Goal: Task Accomplishment & Management: Use online tool/utility

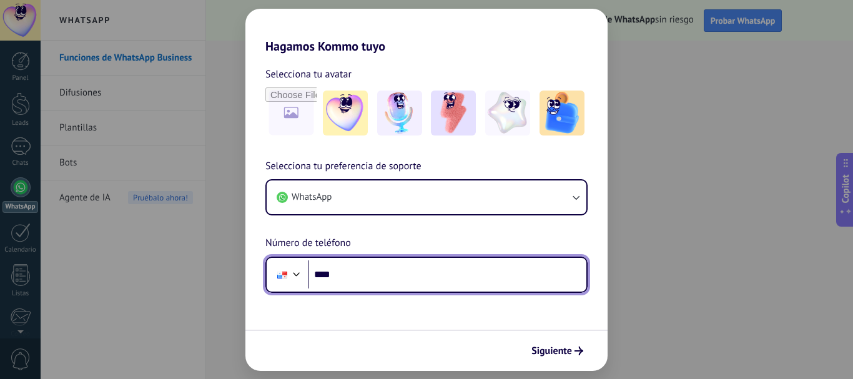
click at [379, 275] on input "****" at bounding box center [447, 274] width 278 height 29
type input "**********"
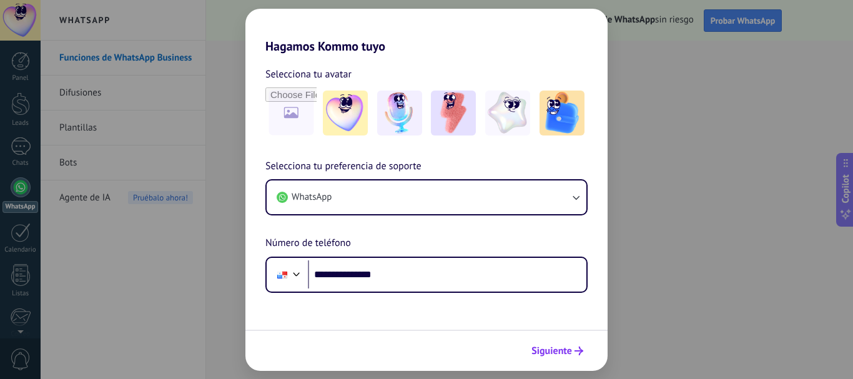
click at [564, 346] on span "Siguiente" at bounding box center [551, 350] width 41 height 9
click at [564, 346] on div "Siguiente" at bounding box center [426, 350] width 362 height 41
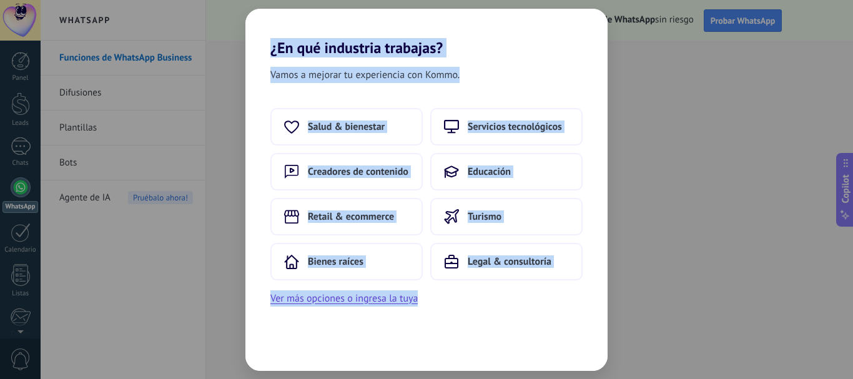
click at [543, 6] on div "¿En qué industria trabajas? Vamos a mejorar tu experiencia con Kommo. Salud & b…" at bounding box center [426, 189] width 853 height 379
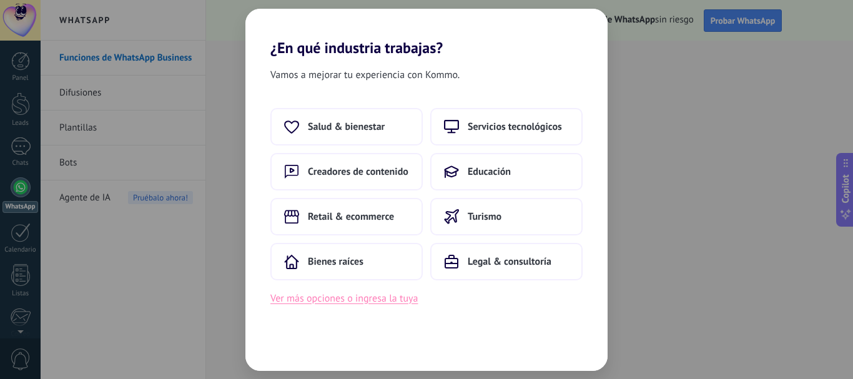
click at [330, 300] on button "Ver más opciones o ingresa la tuya" at bounding box center [343, 298] width 147 height 16
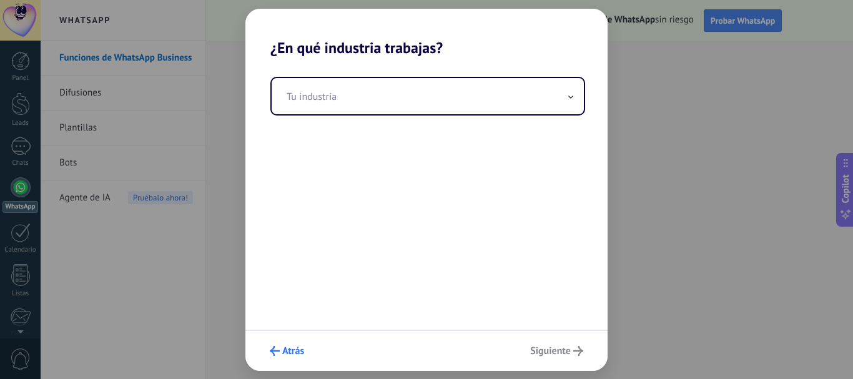
click at [272, 344] on button "Atrás" at bounding box center [287, 350] width 46 height 21
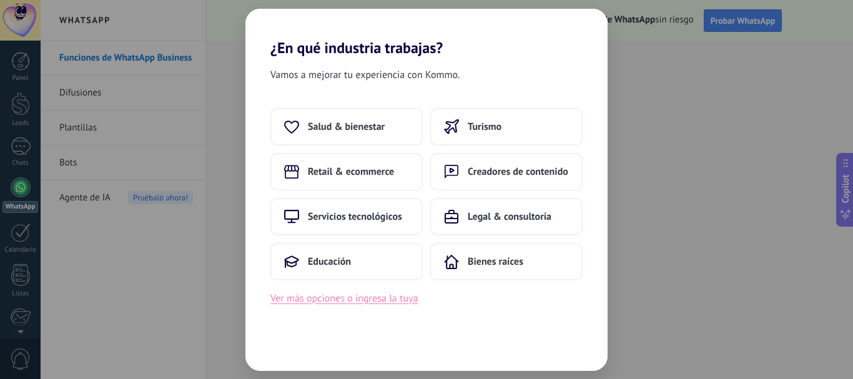
click at [368, 302] on button "Ver más opciones o ingresa la tuya" at bounding box center [343, 298] width 147 height 16
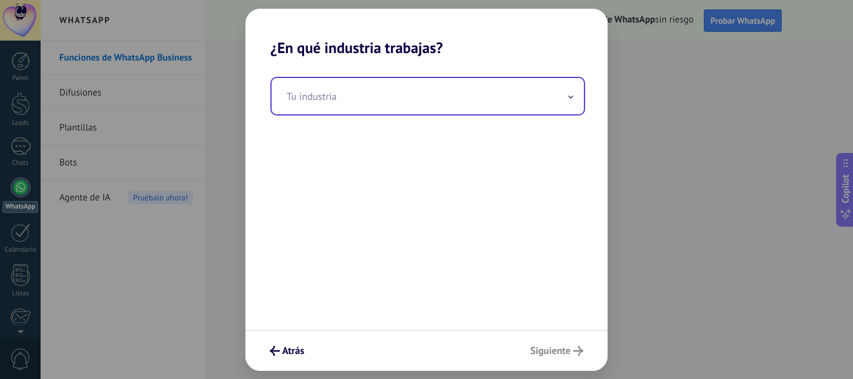
click at [391, 97] on input "text" at bounding box center [427, 96] width 312 height 36
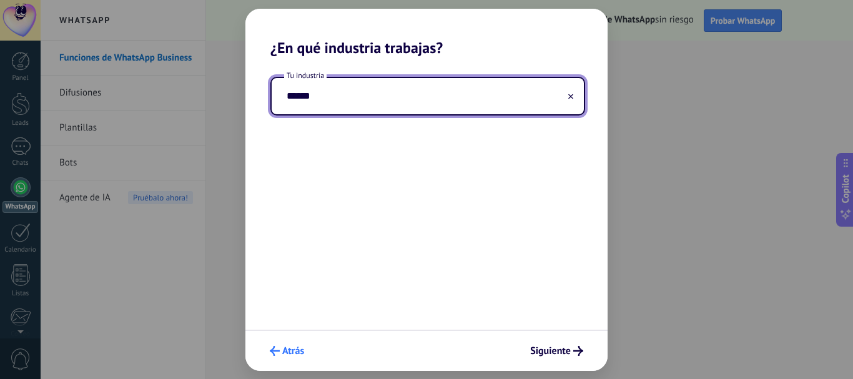
type input "******"
click at [283, 354] on span "Atrás" at bounding box center [293, 350] width 22 height 9
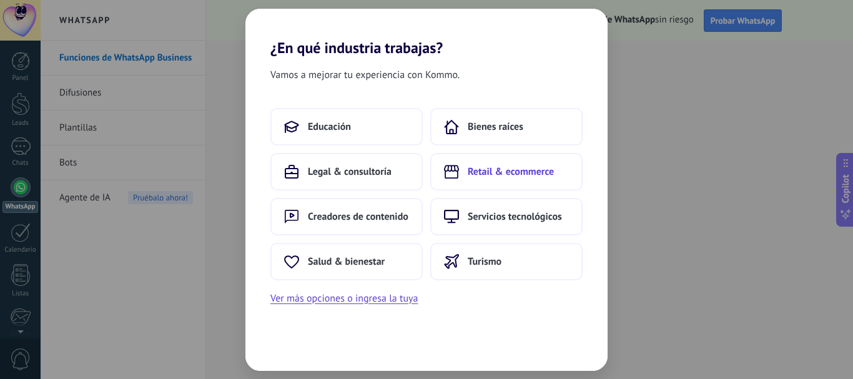
click at [525, 172] on span "Retail & ecommerce" at bounding box center [510, 171] width 86 height 12
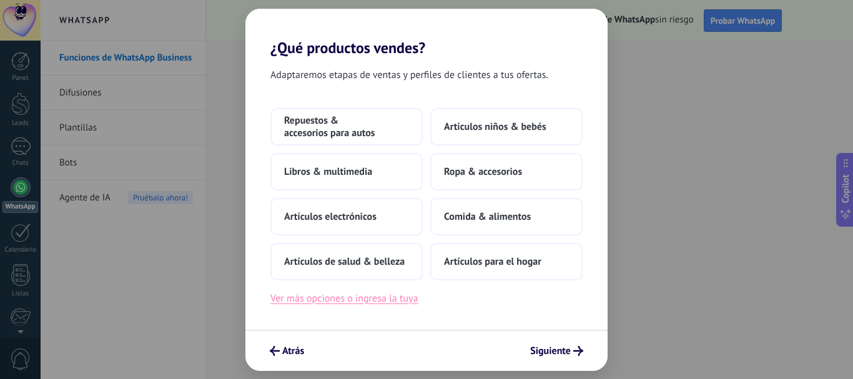
click at [317, 300] on button "Ver más opciones o ingresa la tuya" at bounding box center [343, 298] width 147 height 16
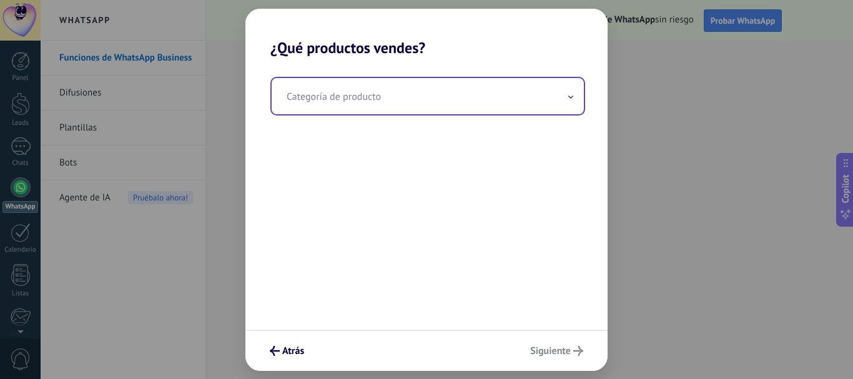
click at [323, 104] on input "text" at bounding box center [427, 96] width 312 height 36
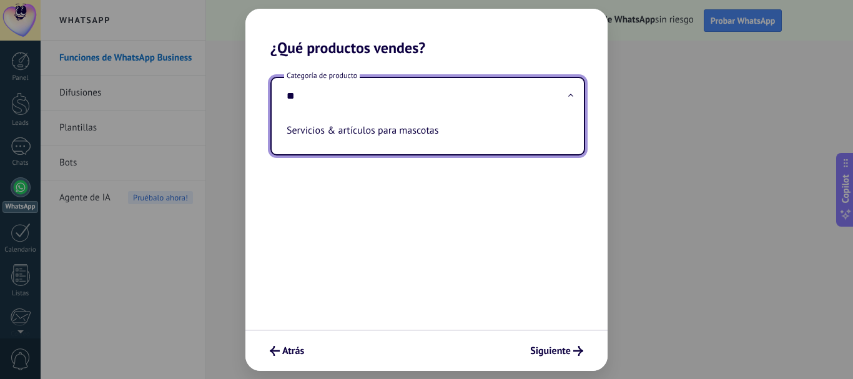
type input "*"
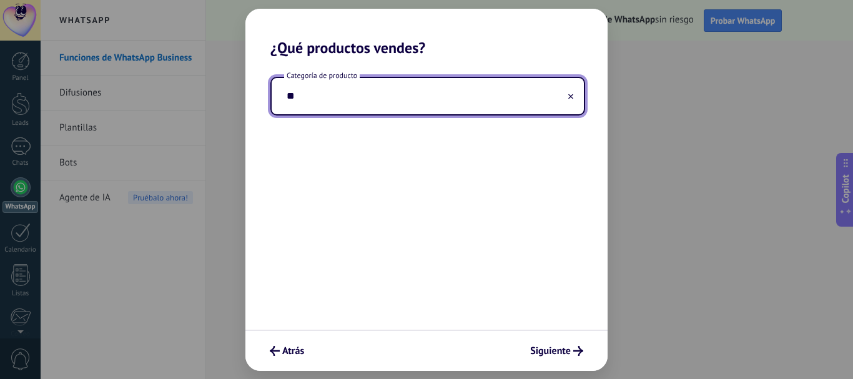
type input "*"
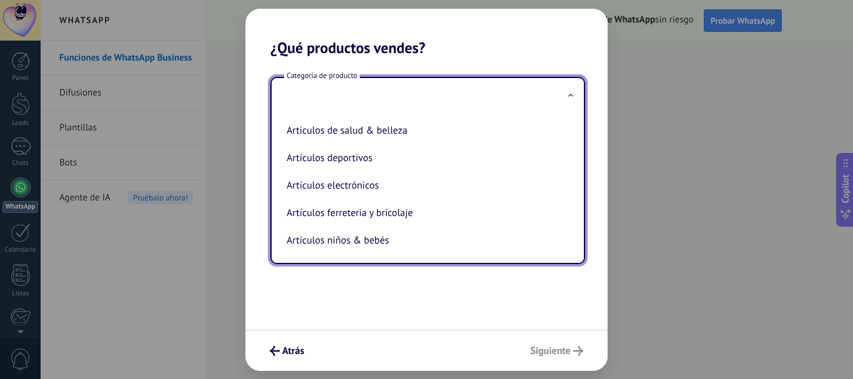
click at [399, 96] on input "text" at bounding box center [427, 96] width 312 height 36
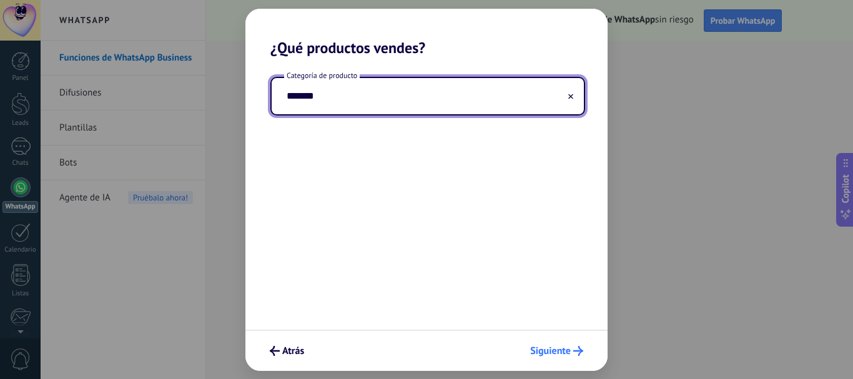
type input "*******"
click at [546, 348] on span "Siguiente" at bounding box center [550, 350] width 41 height 9
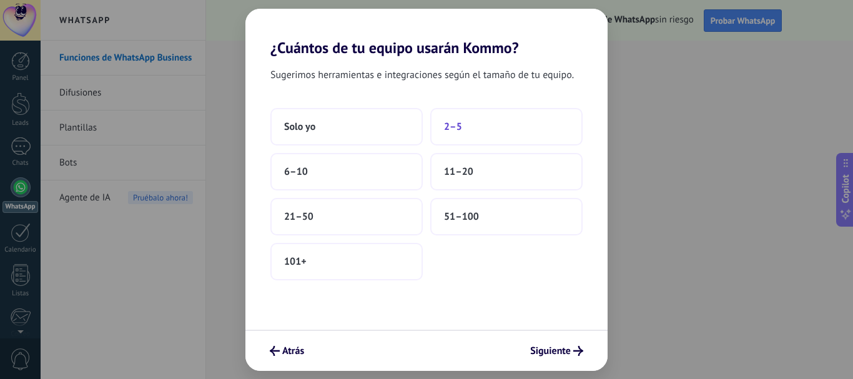
click at [463, 121] on button "2–5" at bounding box center [506, 126] width 152 height 37
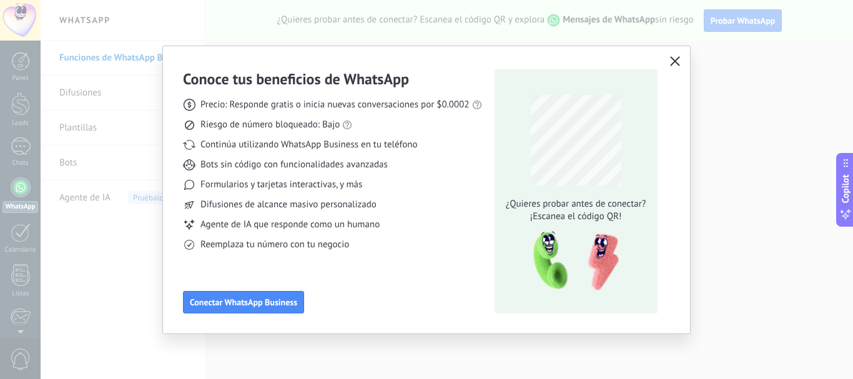
click at [671, 61] on icon "button" at bounding box center [675, 61] width 10 height 10
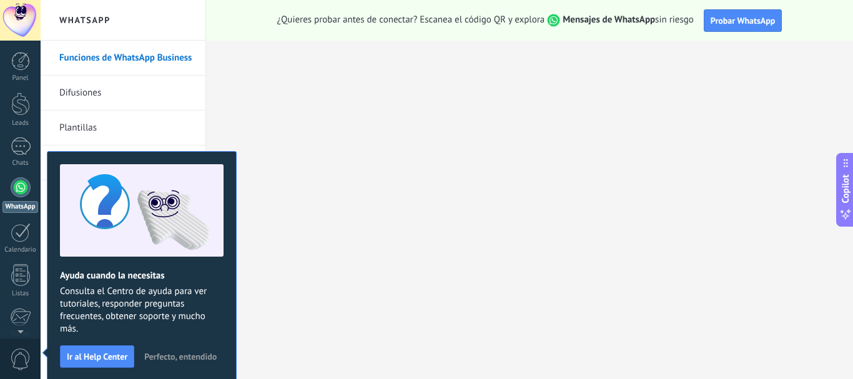
click at [22, 188] on div at bounding box center [21, 187] width 20 height 20
click at [23, 148] on div at bounding box center [21, 146] width 20 height 18
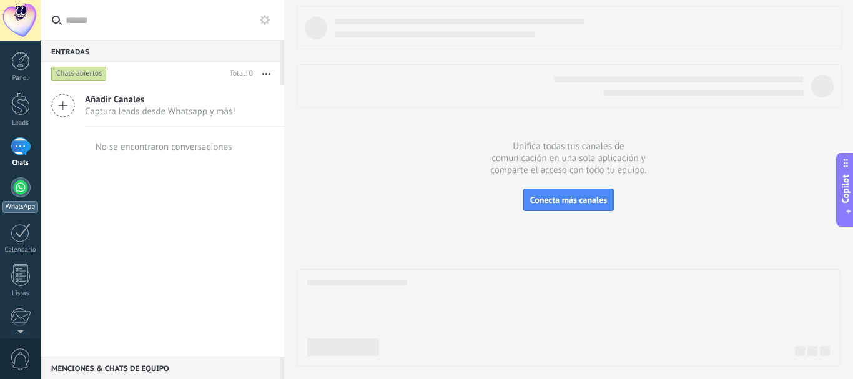
click at [19, 203] on div "WhatsApp" at bounding box center [20, 207] width 36 height 12
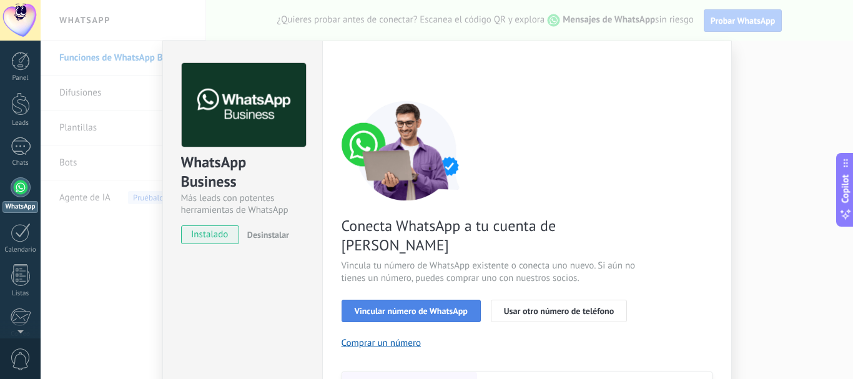
click at [401, 306] on span "Vincular número de WhatsApp" at bounding box center [410, 310] width 113 height 9
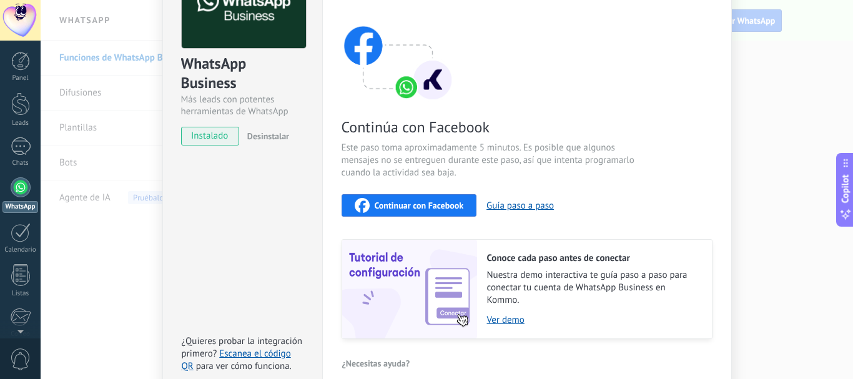
scroll to position [161, 0]
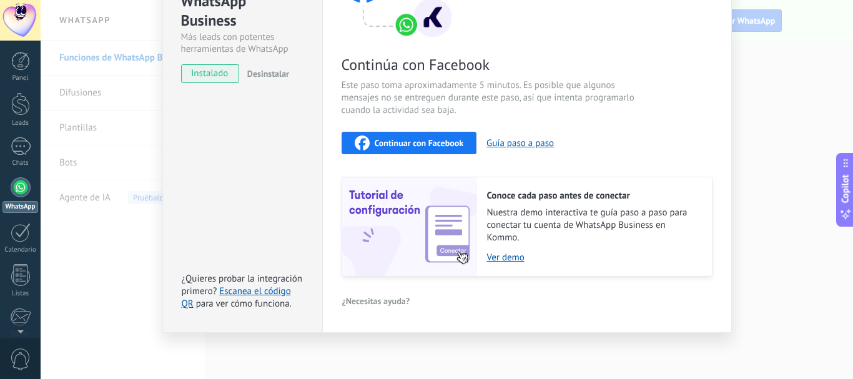
click at [775, 178] on div "WhatsApp Business Más leads con potentes herramientas de WhatsApp instalado Des…" at bounding box center [447, 189] width 812 height 379
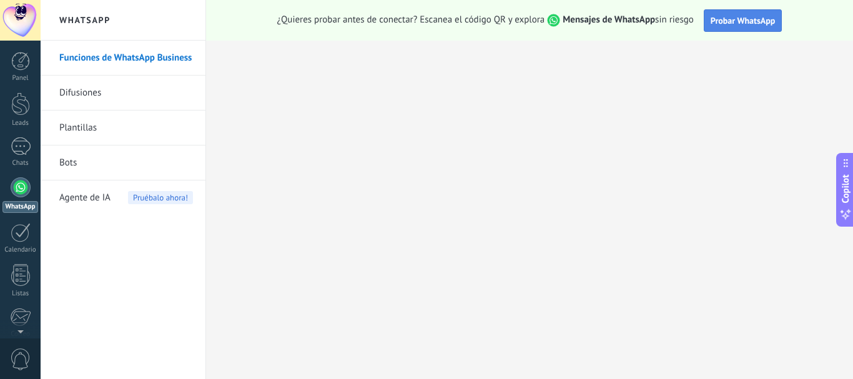
click at [748, 14] on button "Probar WhatsApp" at bounding box center [742, 20] width 79 height 22
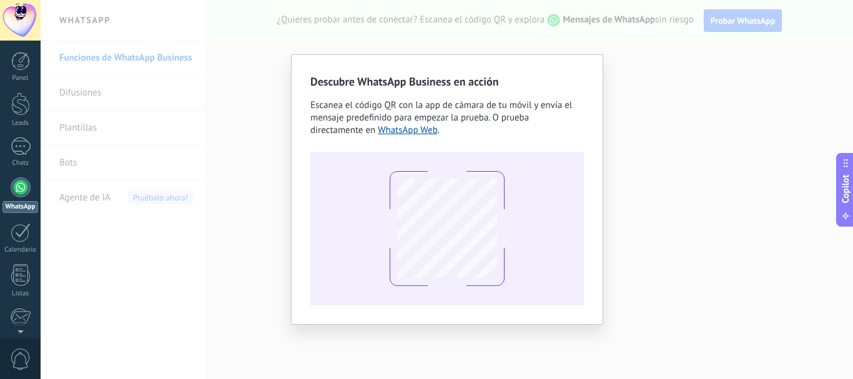
click at [597, 119] on div "Descubre WhatsApp Business en acción Escanea el código QR con la app [PERSON_NA…" at bounding box center [447, 189] width 312 height 270
click at [416, 126] on link "WhatsApp Web" at bounding box center [408, 130] width 60 height 12
click at [667, 57] on div "Descubre WhatsApp Business en acción Escanea el código QR con la app [PERSON_NA…" at bounding box center [447, 189] width 812 height 379
click at [134, 197] on div "Descubre WhatsApp Business en acción Escanea el código QR con la app [PERSON_NA…" at bounding box center [447, 189] width 812 height 379
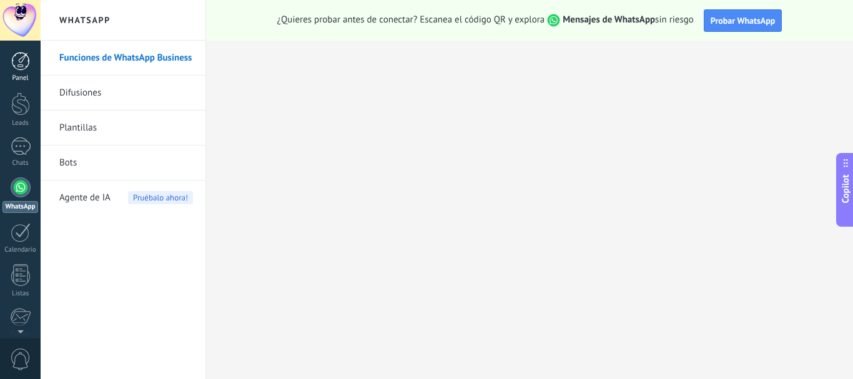
click at [23, 65] on div at bounding box center [20, 61] width 19 height 19
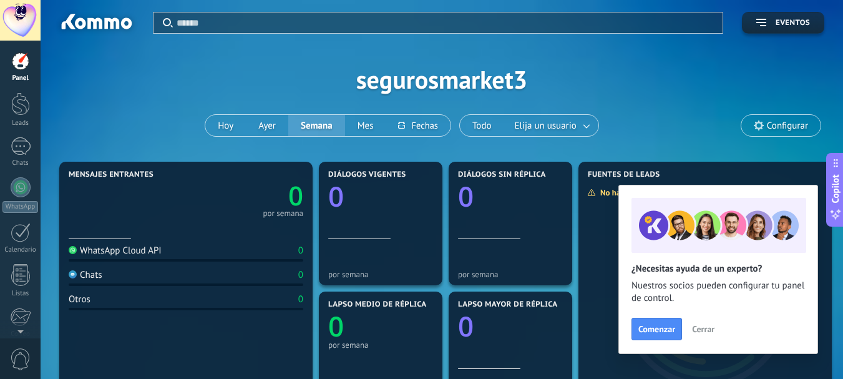
scroll to position [62, 0]
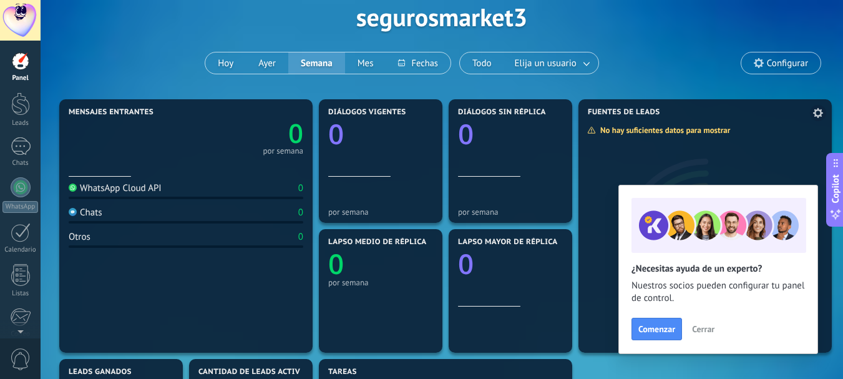
drag, startPoint x: 702, startPoint y: 328, endPoint x: 706, endPoint y: 320, distance: 9.5
click at [703, 325] on span "Cerrar" at bounding box center [703, 329] width 22 height 9
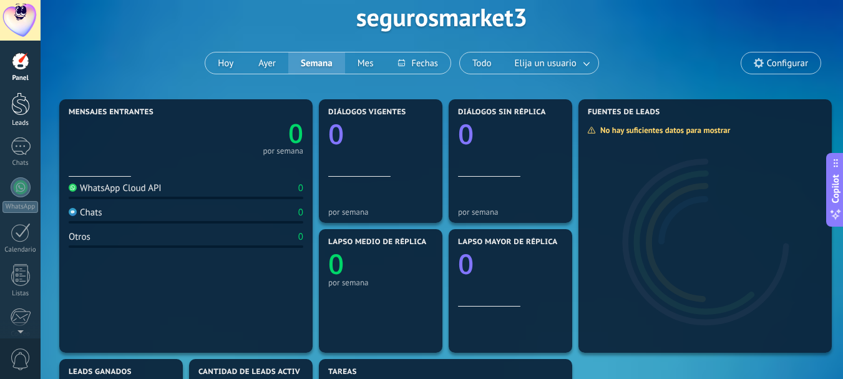
click at [16, 112] on div at bounding box center [20, 103] width 19 height 23
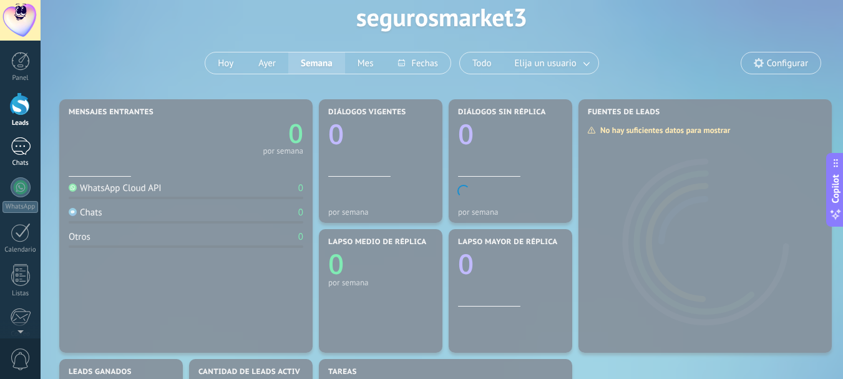
click at [17, 149] on div at bounding box center [21, 146] width 20 height 18
